Goal: Task Accomplishment & Management: Manage account settings

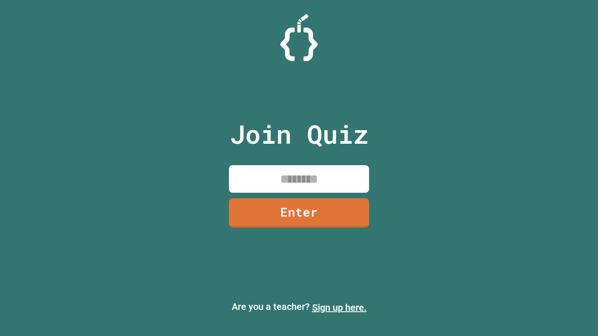
click at [339, 308] on link "Sign up here." at bounding box center [339, 307] width 55 height 11
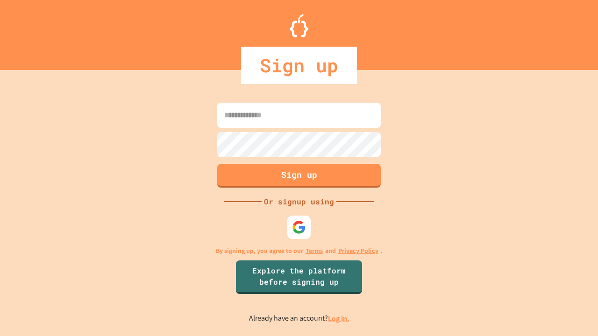
click at [339, 319] on link "Log in." at bounding box center [338, 319] width 21 height 10
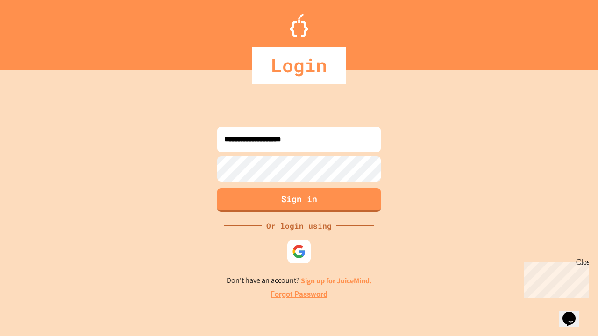
type input "**********"
